Goal: Find specific page/section: Find specific page/section

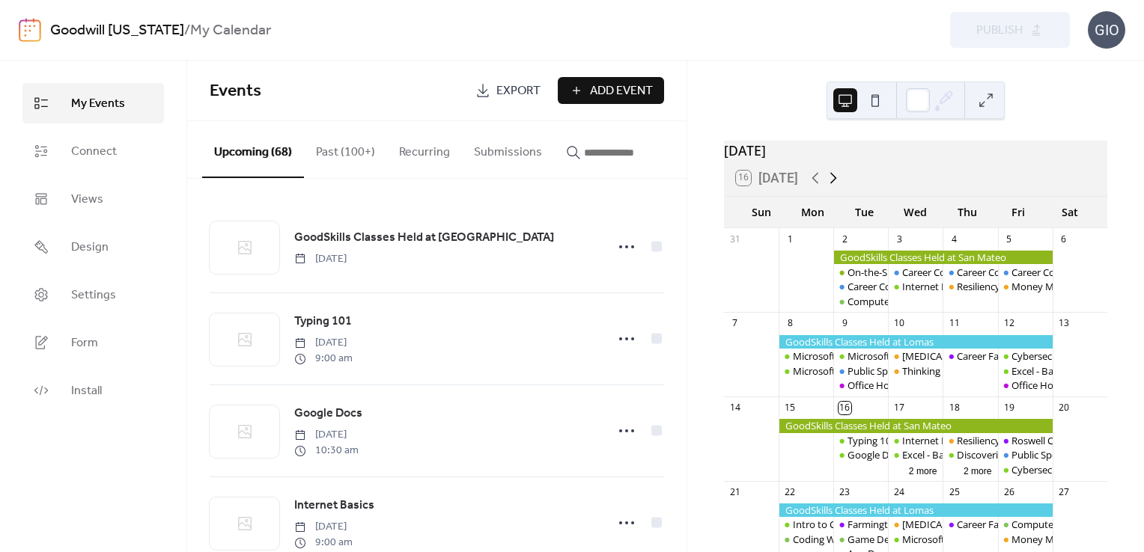
click at [836, 182] on icon at bounding box center [833, 178] width 18 height 18
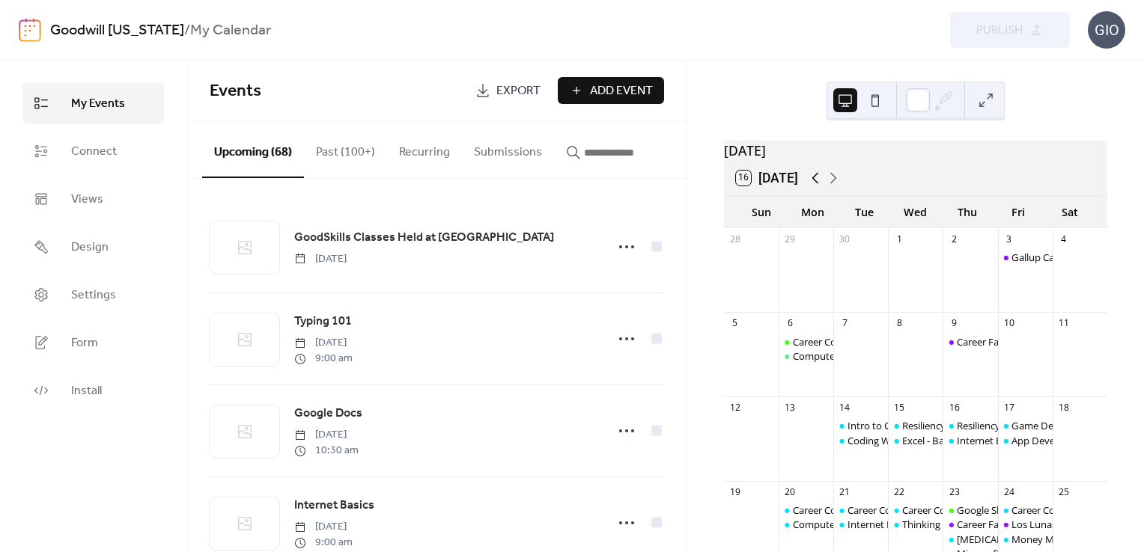
click at [814, 187] on icon at bounding box center [815, 178] width 18 height 18
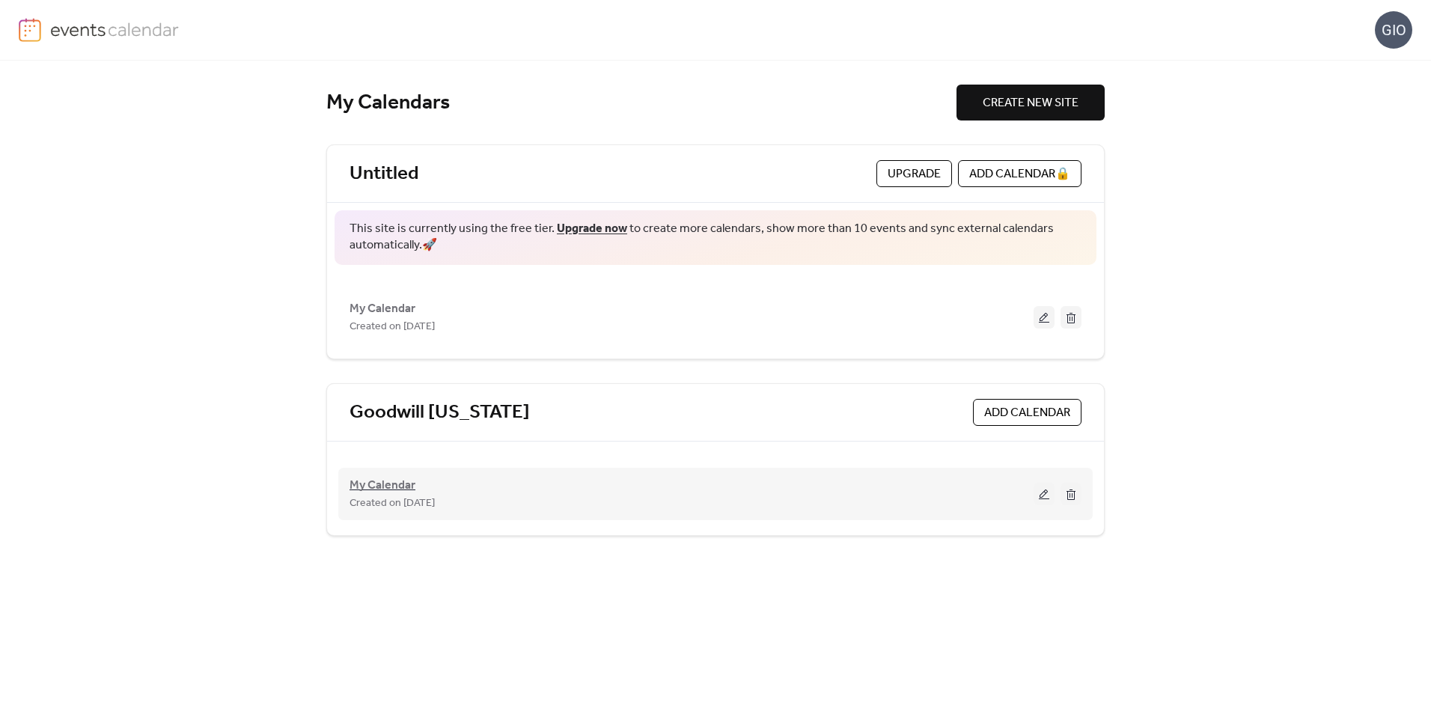
click at [397, 484] on span "My Calendar" at bounding box center [383, 486] width 66 height 18
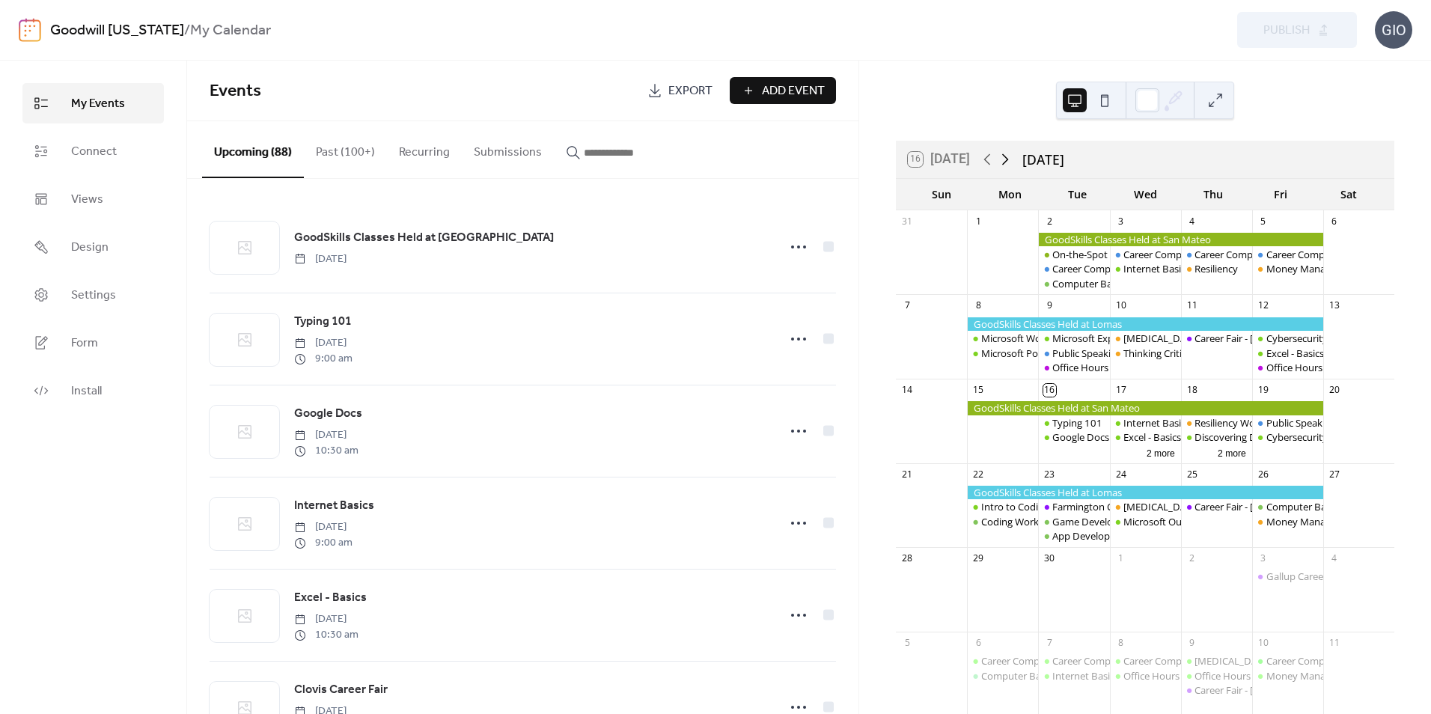
click at [1004, 163] on icon at bounding box center [1005, 159] width 18 height 18
